Goal: Navigation & Orientation: Find specific page/section

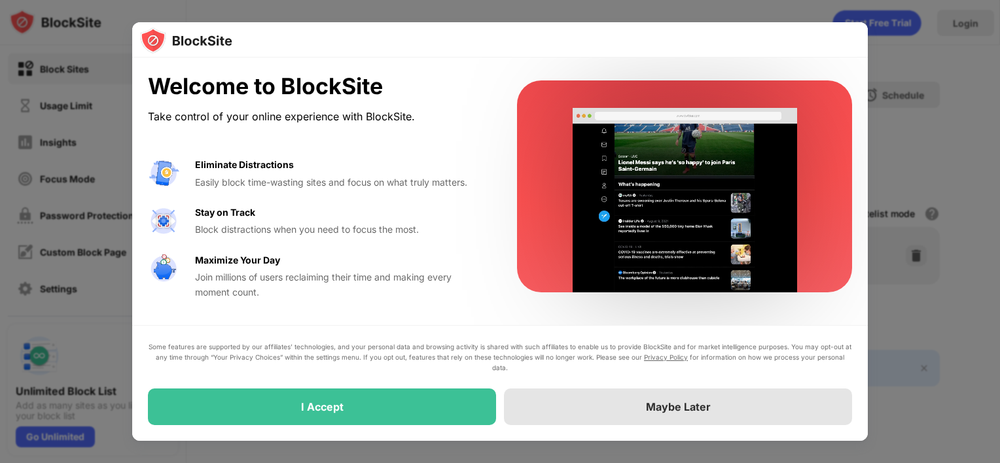
click at [616, 409] on div "Maybe Later" at bounding box center [678, 407] width 348 height 37
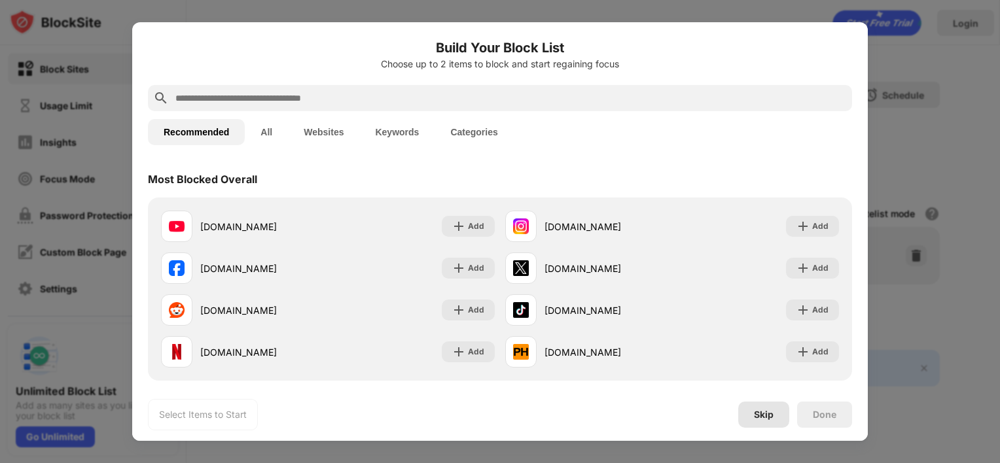
click at [765, 414] on div "Skip" at bounding box center [764, 415] width 20 height 10
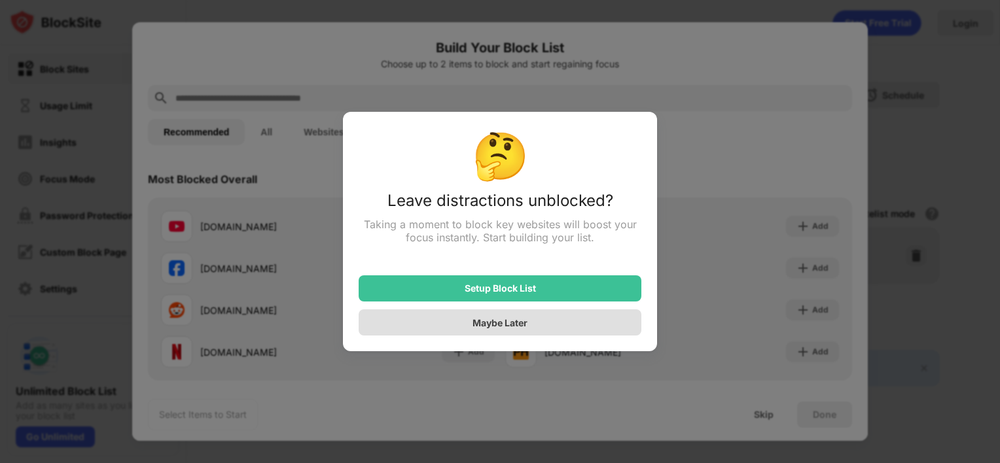
click at [562, 321] on div "Maybe Later" at bounding box center [500, 322] width 283 height 26
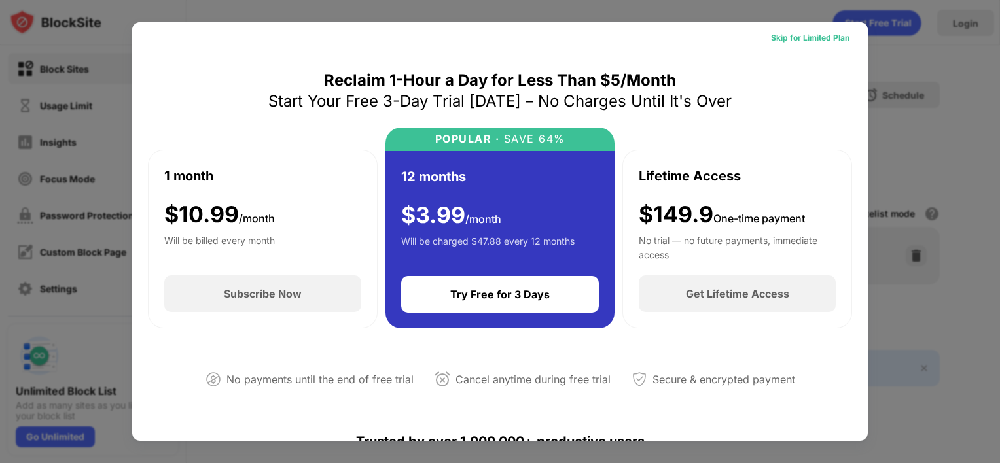
click at [837, 39] on div "Skip for Limited Plan" at bounding box center [810, 37] width 79 height 13
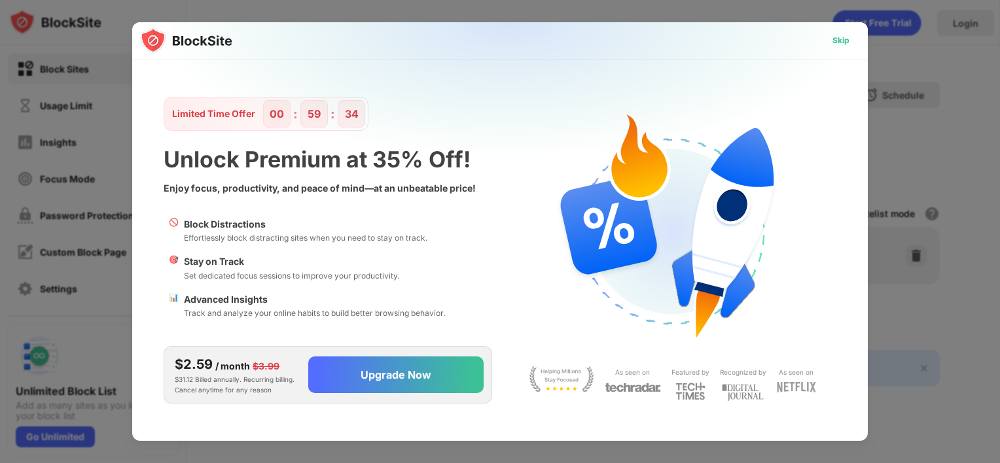
click at [842, 39] on div "Skip" at bounding box center [840, 40] width 17 height 13
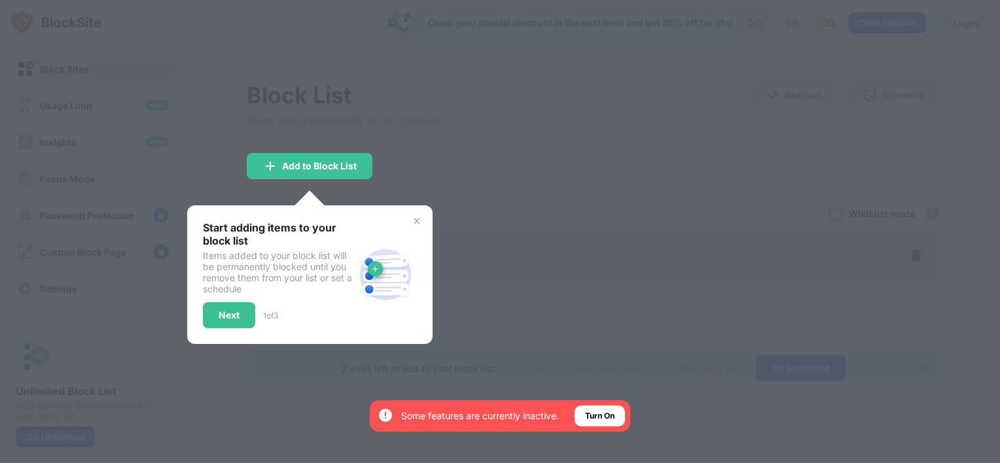
click at [533, 157] on div at bounding box center [500, 231] width 1000 height 463
click at [412, 222] on img at bounding box center [416, 221] width 10 height 10
